Goal: Complete application form

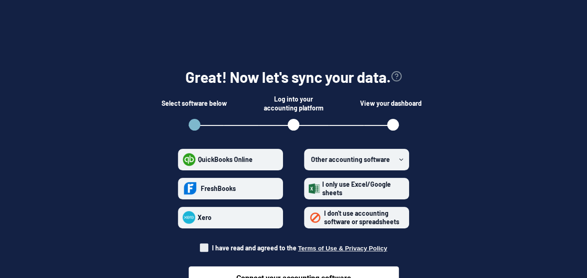
click at [213, 248] on span "I have read and agreed to the Terms of Use & Privacy Policy" at bounding box center [299, 247] width 175 height 8
click at [200, 245] on input "I have read and agreed to the Terms of Use & Privacy Policy" at bounding box center [200, 245] width 0 height 0
checkbox input "true"
click at [477, 149] on section "Great! Now let's sync your data. Select software below Log into your accounting…" at bounding box center [293, 175] width 557 height 276
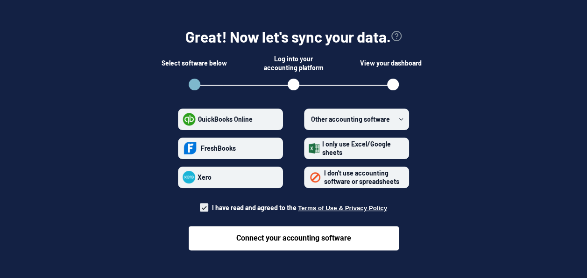
scroll to position [50, 0]
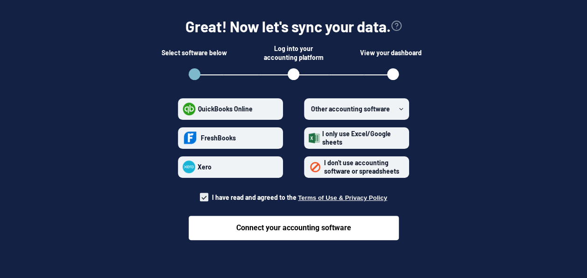
click at [275, 157] on form "QuickBooks Online FreshBooks Xero Other accounting software I only use Excel/Go…" at bounding box center [294, 166] width 280 height 150
click at [309, 176] on label "I don't use accounting software or spreadsheets" at bounding box center [356, 166] width 105 height 21
click at [309, 167] on spreadsheets "I don't use accounting software or spreadsheets" at bounding box center [309, 166] width 0 height 0
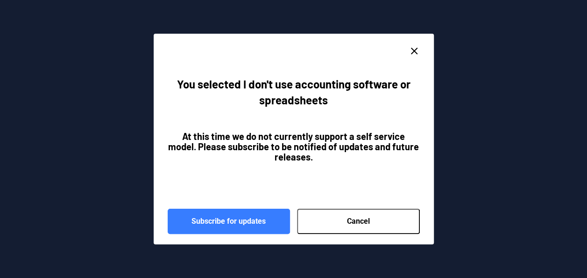
scroll to position [27, 0]
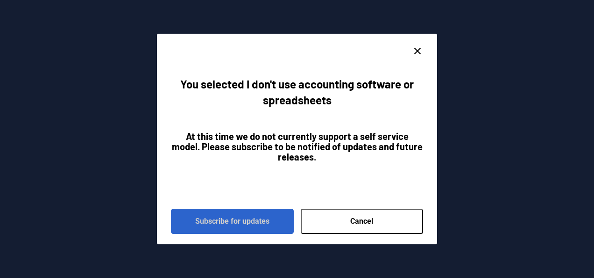
click at [246, 220] on button "Subscribe for updates" at bounding box center [232, 220] width 123 height 25
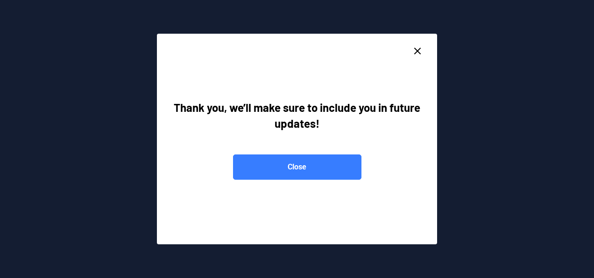
radio spreadsheets "false"
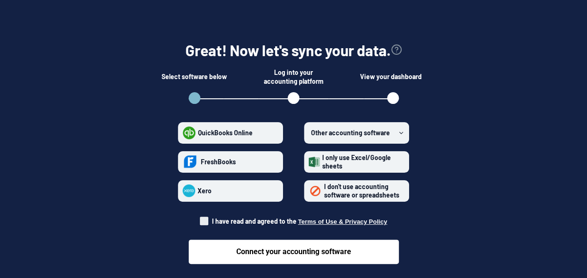
click at [211, 218] on span "I have read and agreed to the Terms of Use & Privacy Policy" at bounding box center [293, 220] width 187 height 9
click at [200, 218] on input "I have read and agreed to the Terms of Use & Privacy Policy" at bounding box center [200, 218] width 0 height 0
checkbox input "true"
click at [220, 236] on div "Connect your accounting software" at bounding box center [294, 244] width 210 height 38
click at [326, 188] on strong "I don't use accounting software or spreadsheets" at bounding box center [361, 190] width 75 height 16
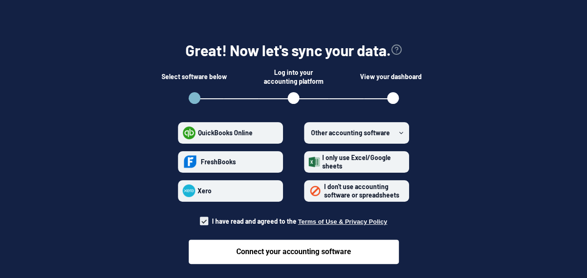
click at [309, 190] on spreadsheets "I don't use accounting software or spreadsheets" at bounding box center [309, 190] width 0 height 0
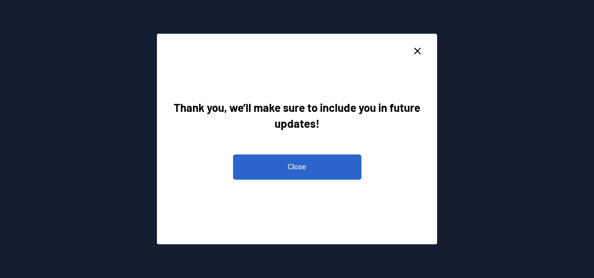
click at [293, 167] on button "Close" at bounding box center [297, 166] width 129 height 25
radio spreadsheets "false"
